Goal: Transaction & Acquisition: Purchase product/service

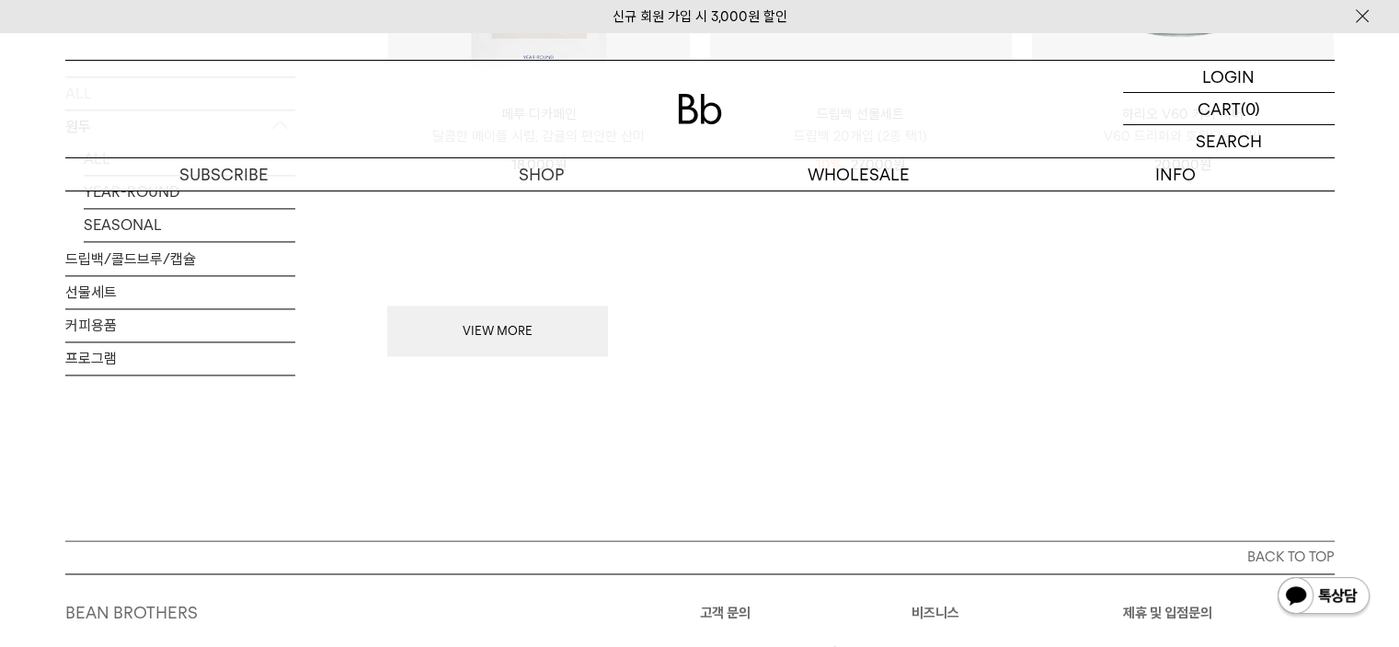
scroll to position [2391, 0]
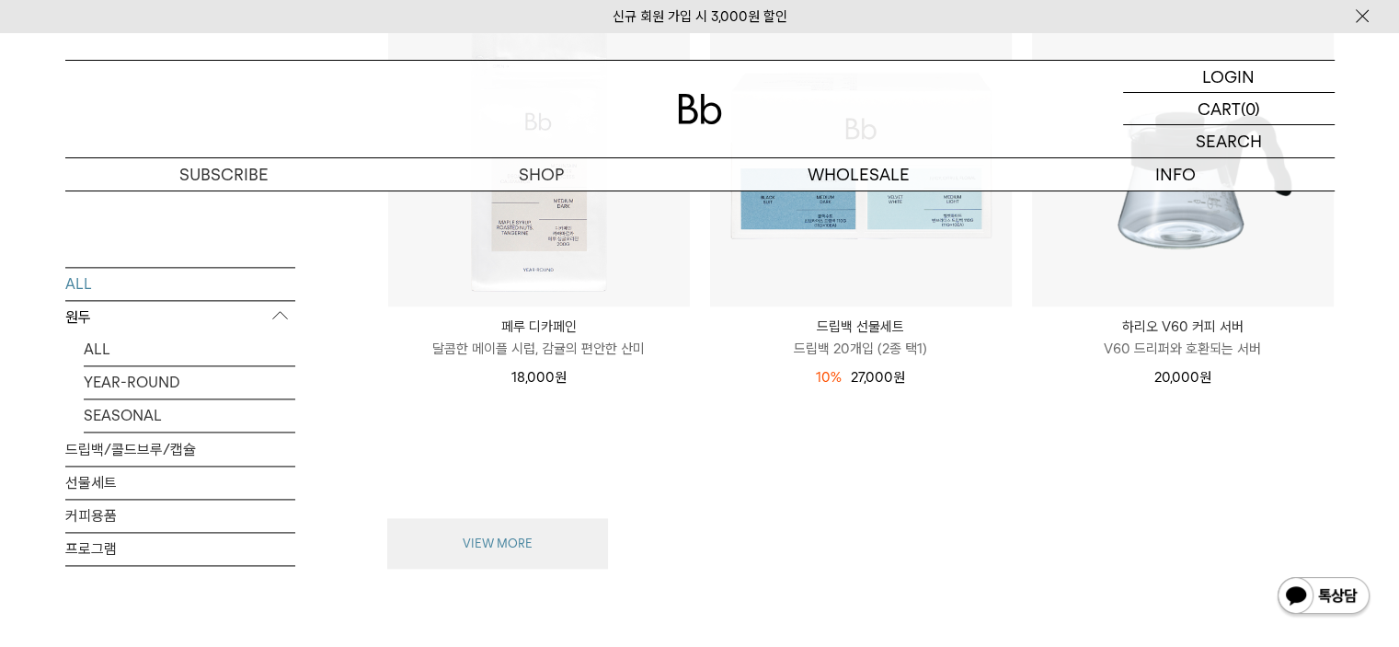
click at [509, 548] on button "VIEW MORE" at bounding box center [497, 544] width 221 height 52
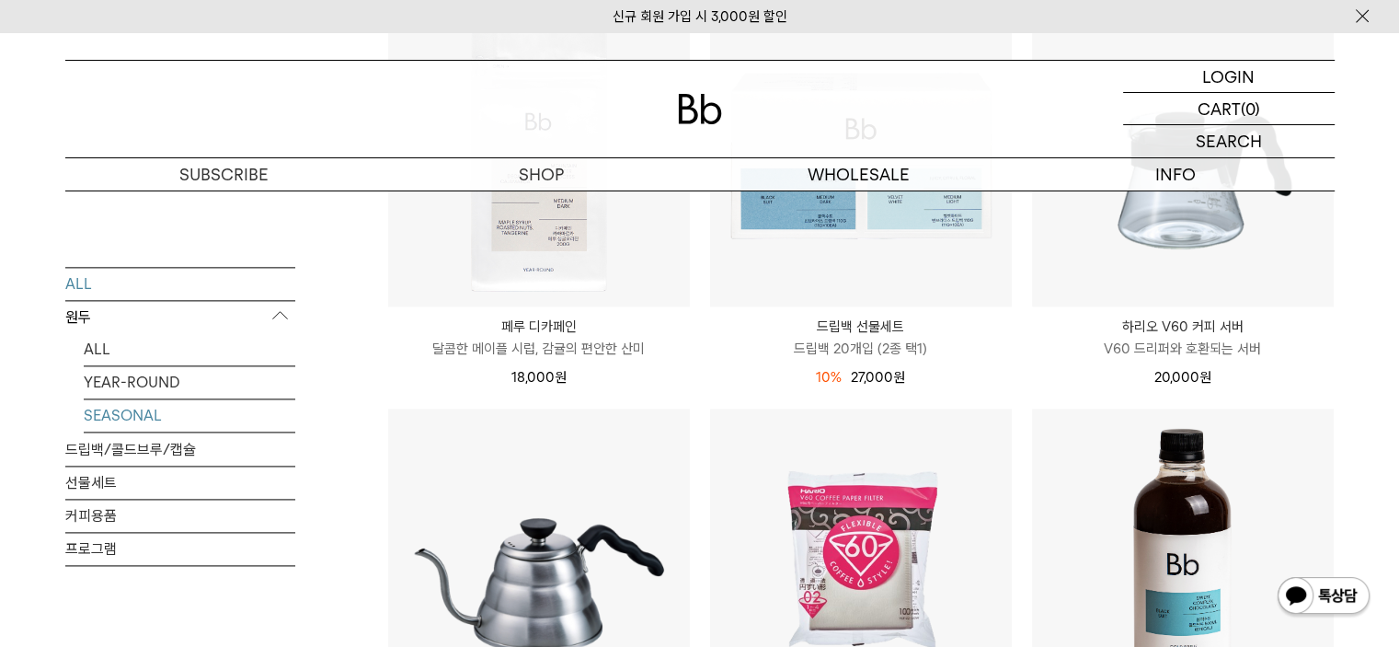
click at [125, 420] on link "SEASONAL" at bounding box center [190, 415] width 212 height 32
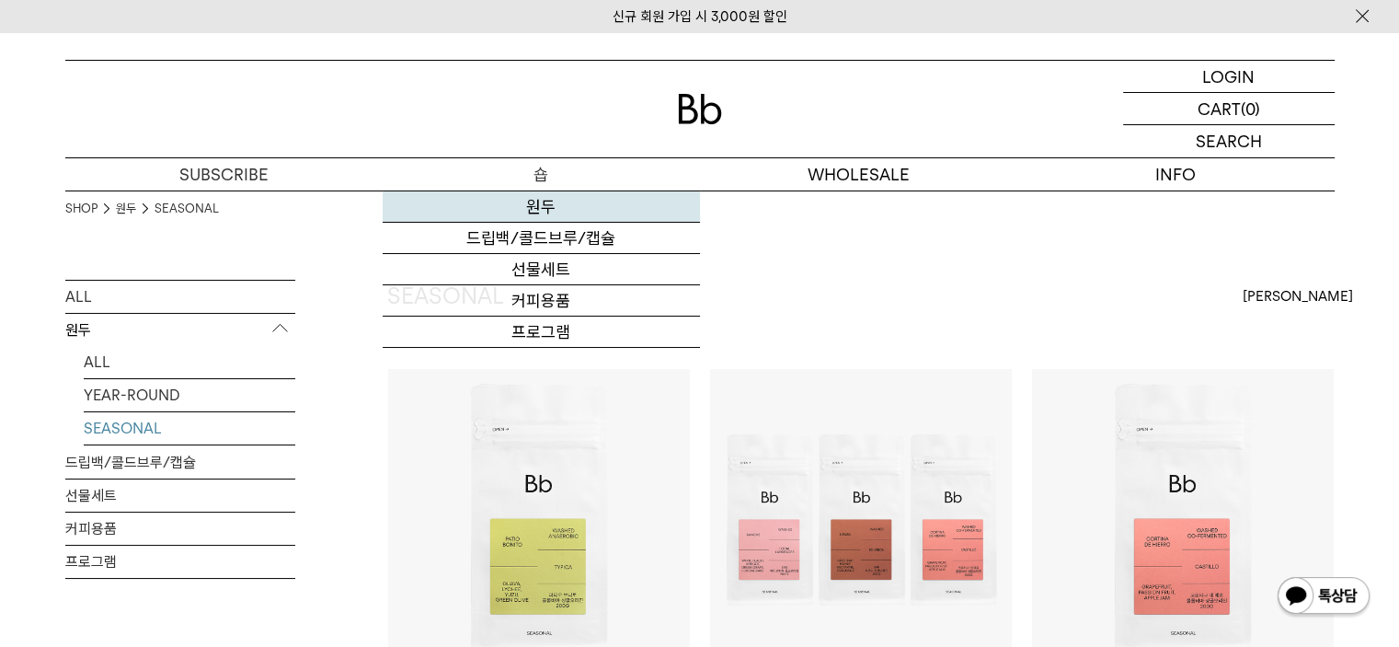
click at [552, 202] on link "원두" at bounding box center [541, 206] width 317 height 31
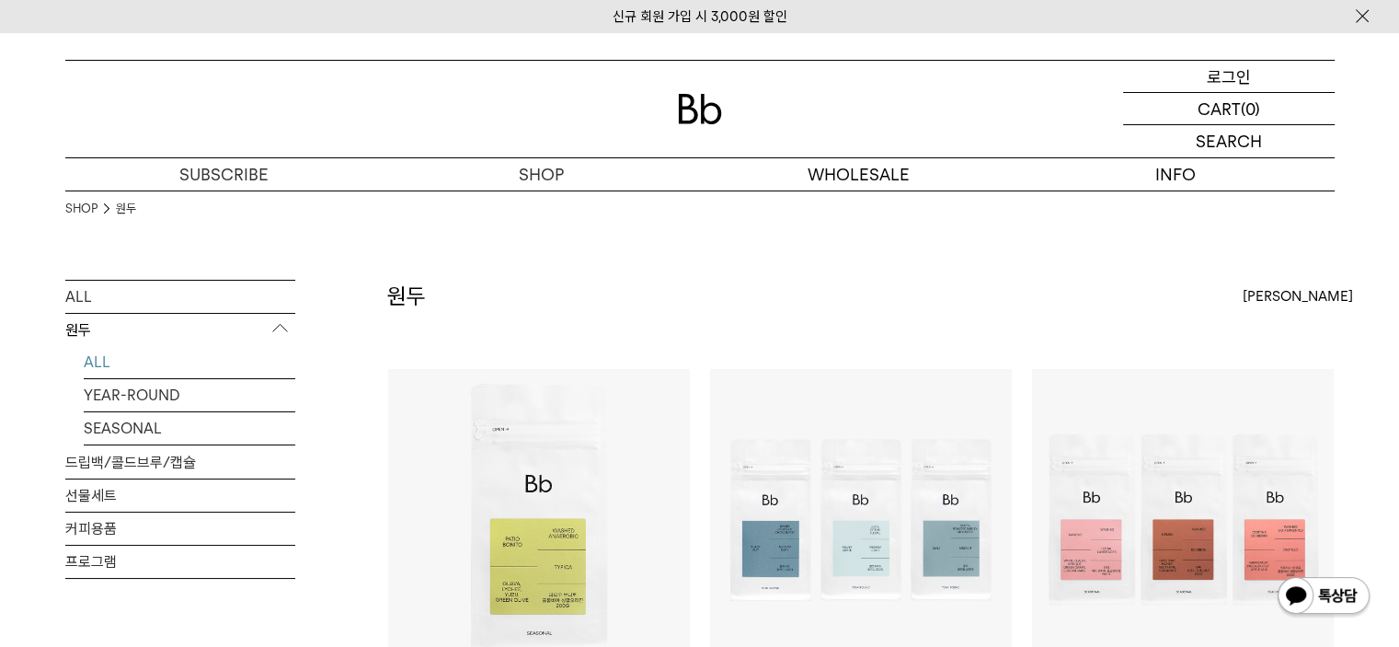
click at [1223, 75] on p "로그인" at bounding box center [1229, 76] width 44 height 31
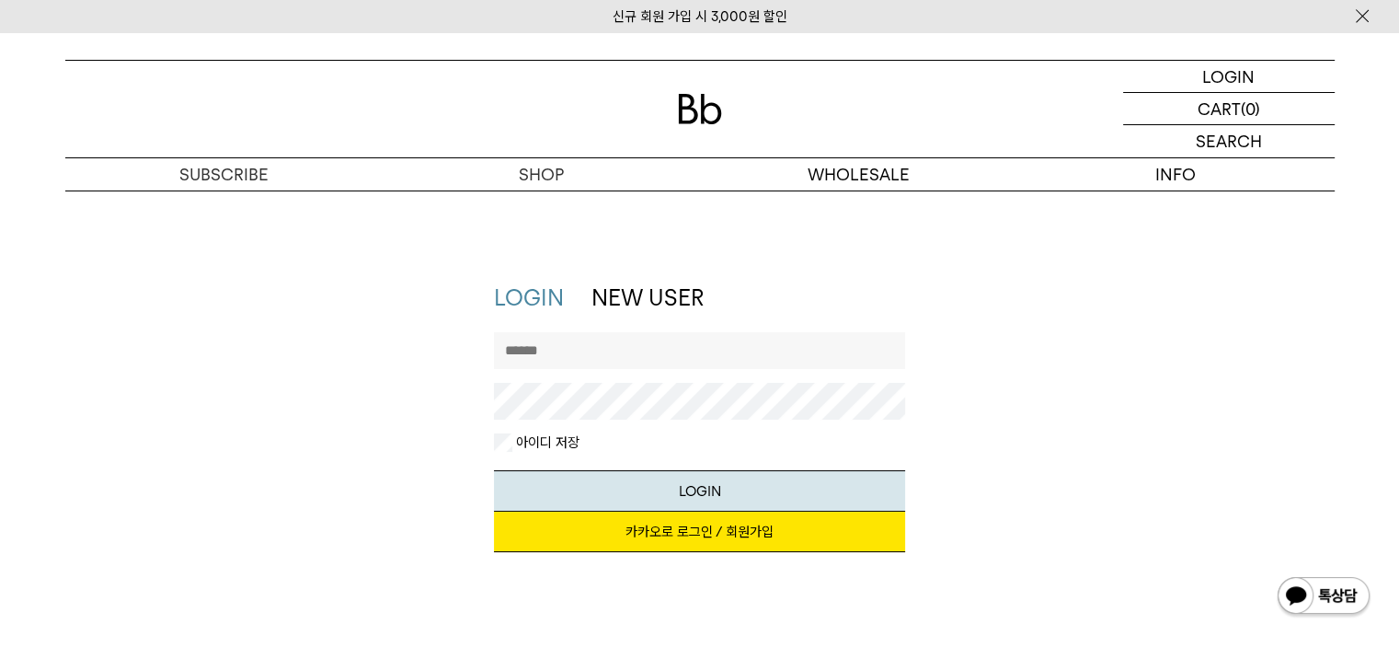
click at [695, 363] on input "text" at bounding box center [699, 350] width 411 height 37
type input "*******"
click at [494, 470] on button "LOGIN" at bounding box center [699, 490] width 411 height 41
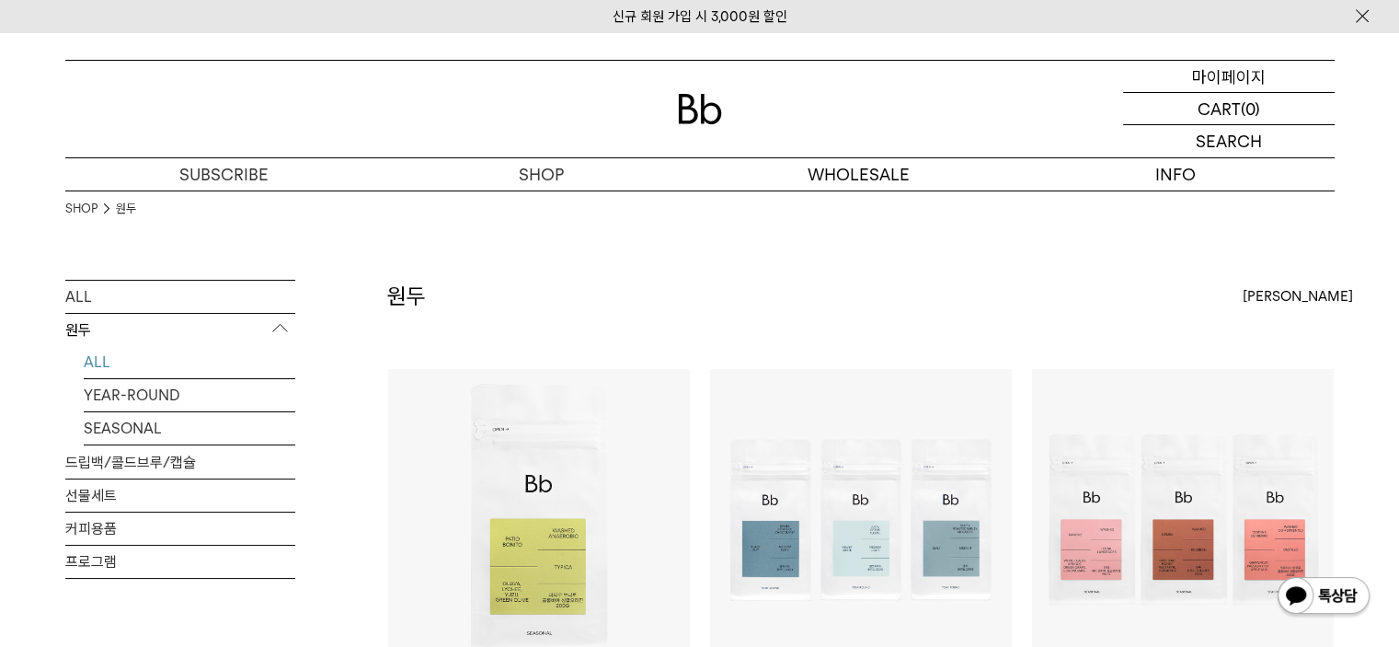
click at [1218, 77] on p "마이페이지" at bounding box center [1229, 76] width 74 height 31
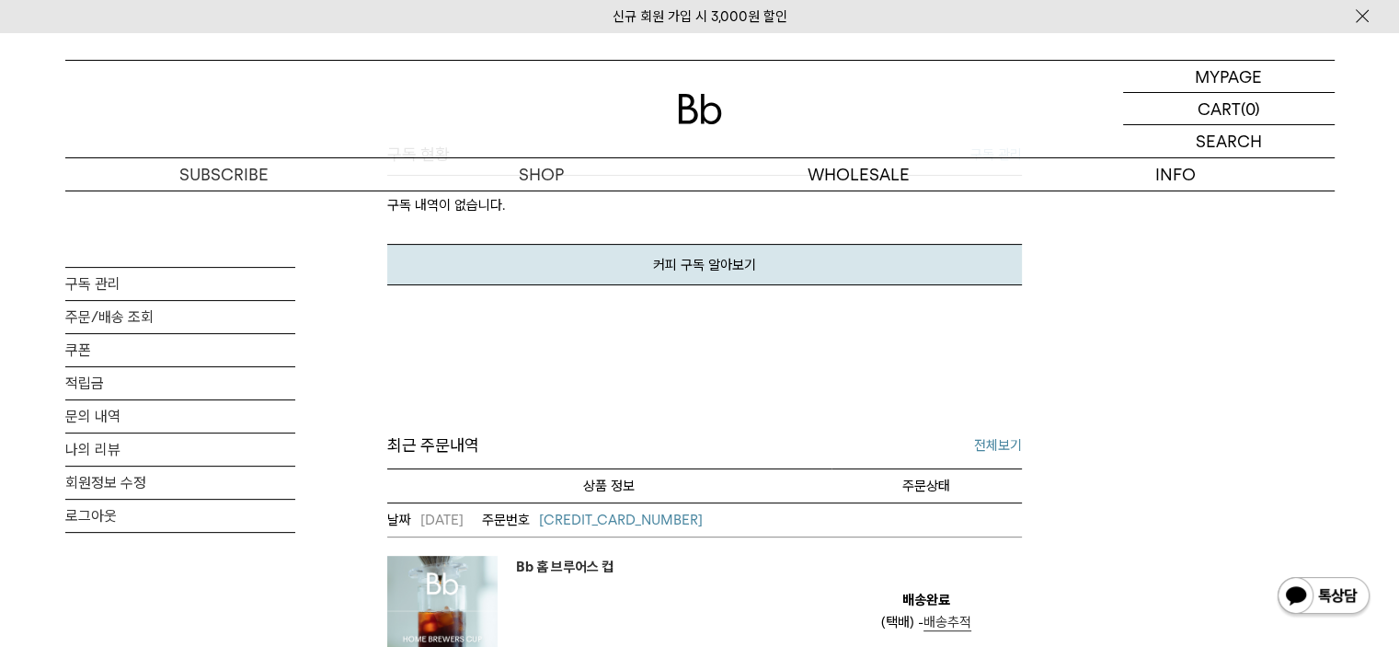
scroll to position [644, 0]
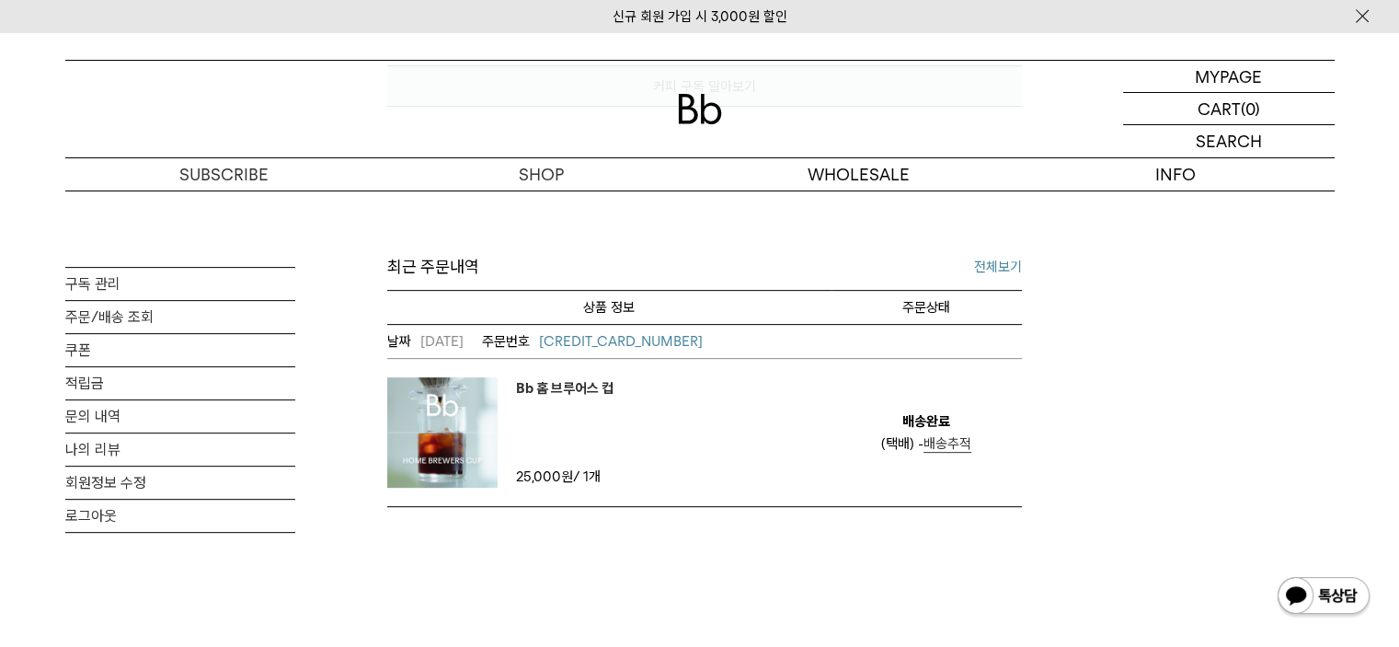
click at [464, 433] on img at bounding box center [442, 432] width 110 height 110
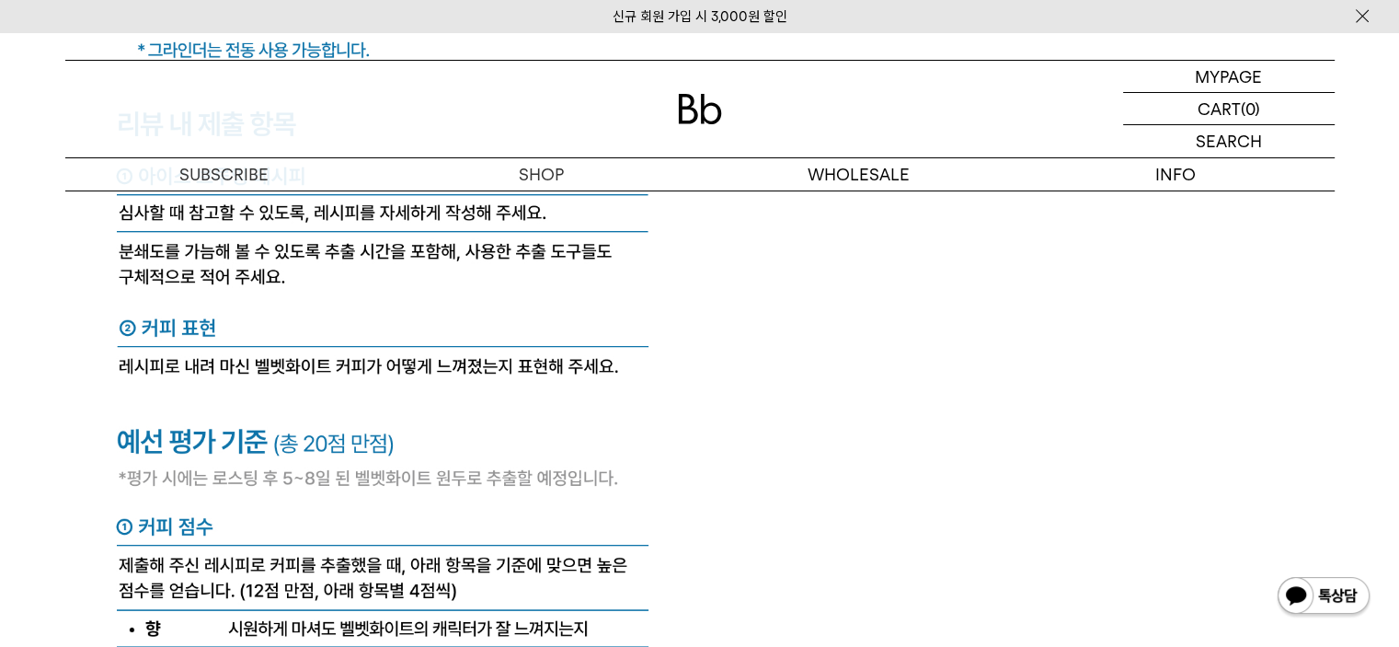
scroll to position [8370, 0]
